Goal: Information Seeking & Learning: Learn about a topic

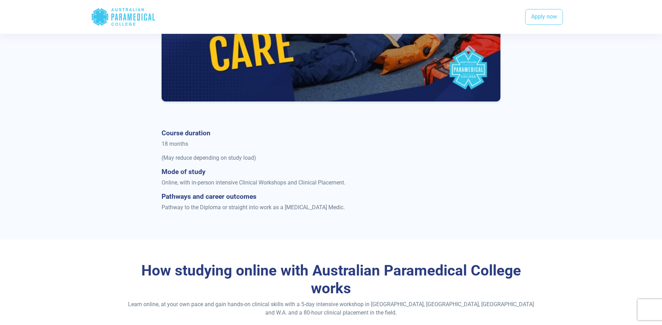
scroll to position [558, 0]
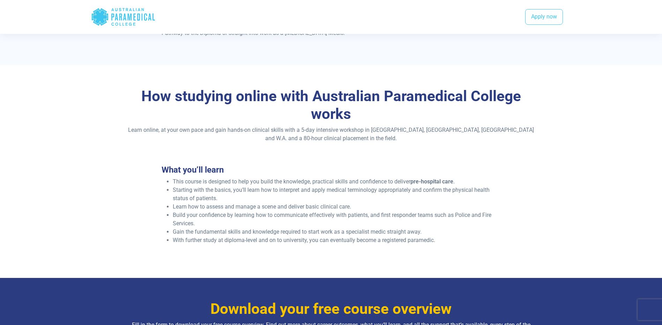
click at [122, 174] on div "How studying online with Australian Paramedical College works Learn online, at …" at bounding box center [331, 168] width 488 height 207
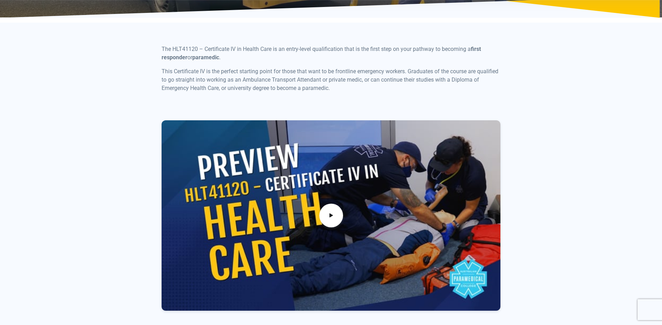
scroll to position [209, 0]
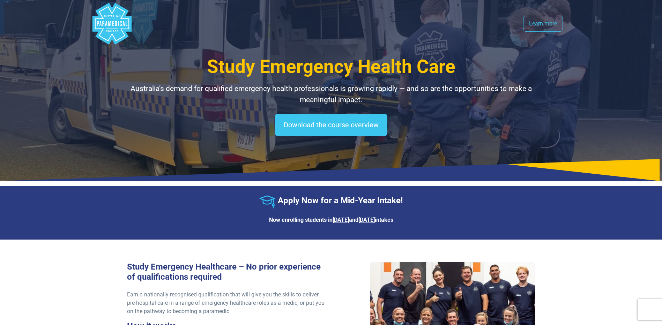
select select "**********"
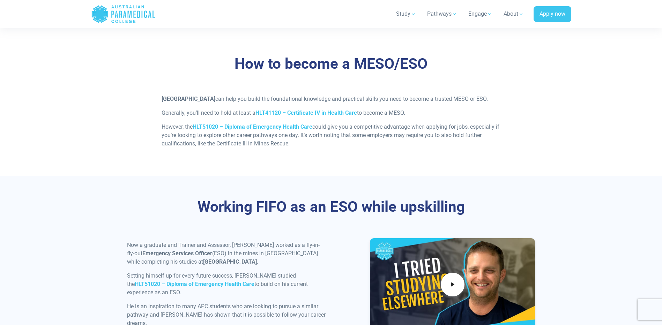
scroll to position [907, 0]
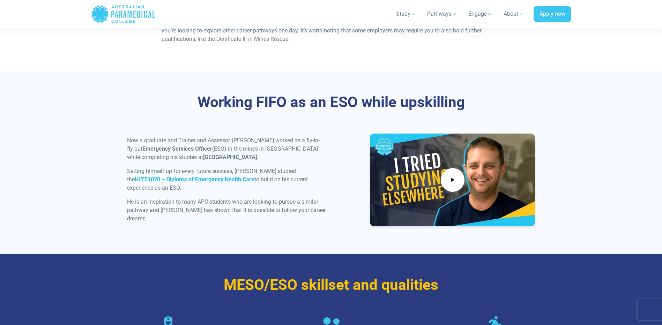
click at [200, 183] on strong "HLT51020 – Diploma of Emergency Health Care" at bounding box center [195, 179] width 120 height 7
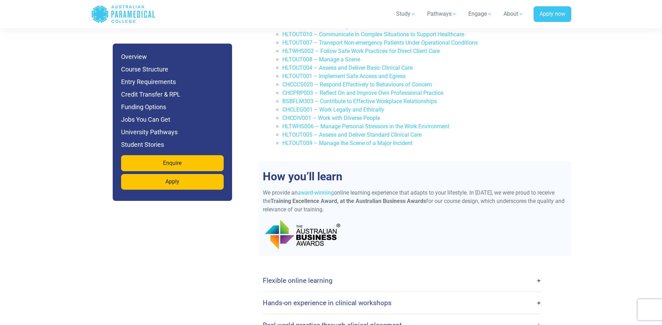
scroll to position [1465, 0]
